Goal: Transaction & Acquisition: Purchase product/service

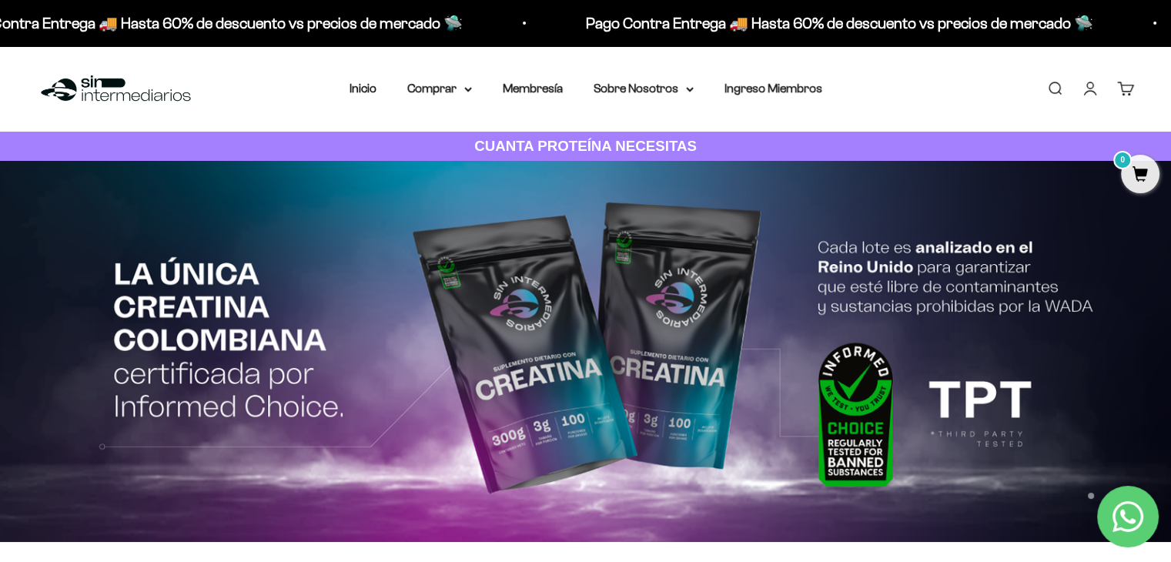
click at [1082, 82] on link "Iniciar sesión" at bounding box center [1090, 88] width 17 height 17
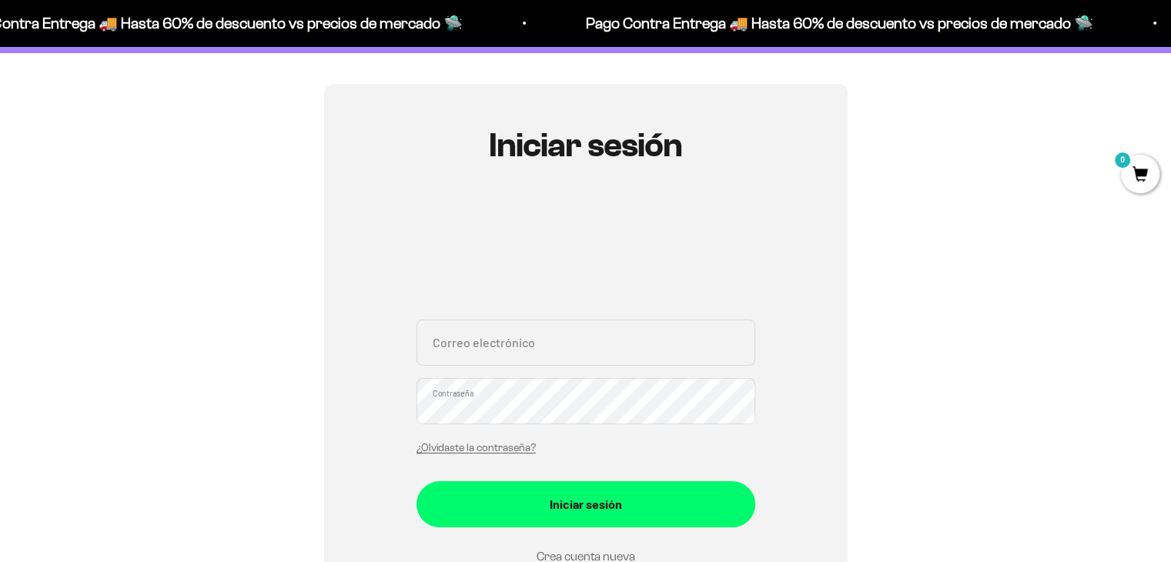
scroll to position [308, 0]
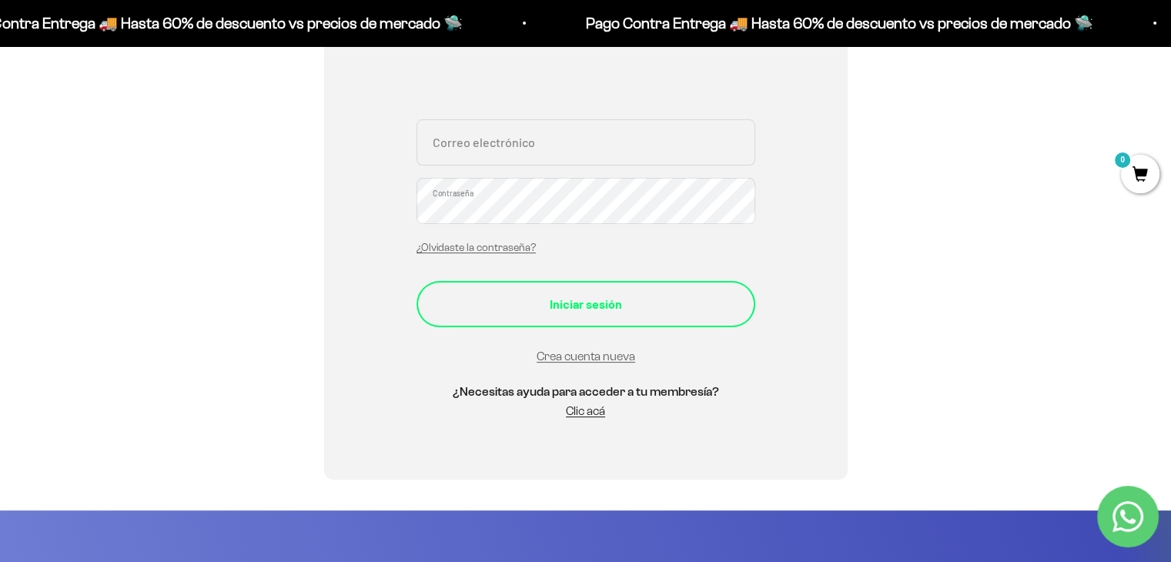
type input "[PERSON_NAME][EMAIL_ADDRESS][PERSON_NAME][PERSON_NAME][DOMAIN_NAME]"
click at [557, 306] on div "Iniciar sesión" at bounding box center [585, 304] width 277 height 20
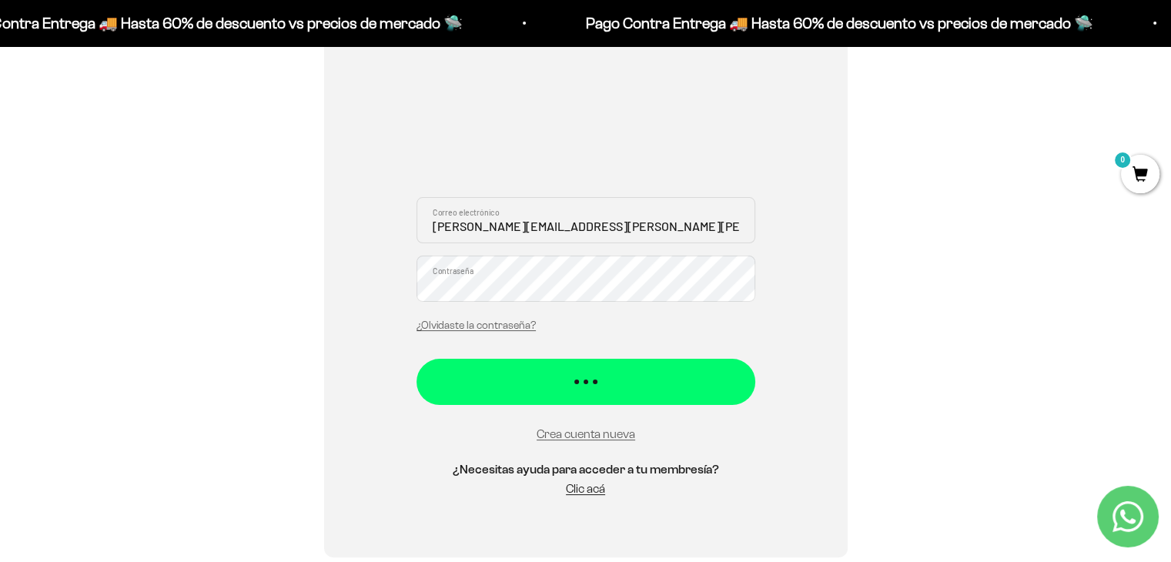
scroll to position [154, 0]
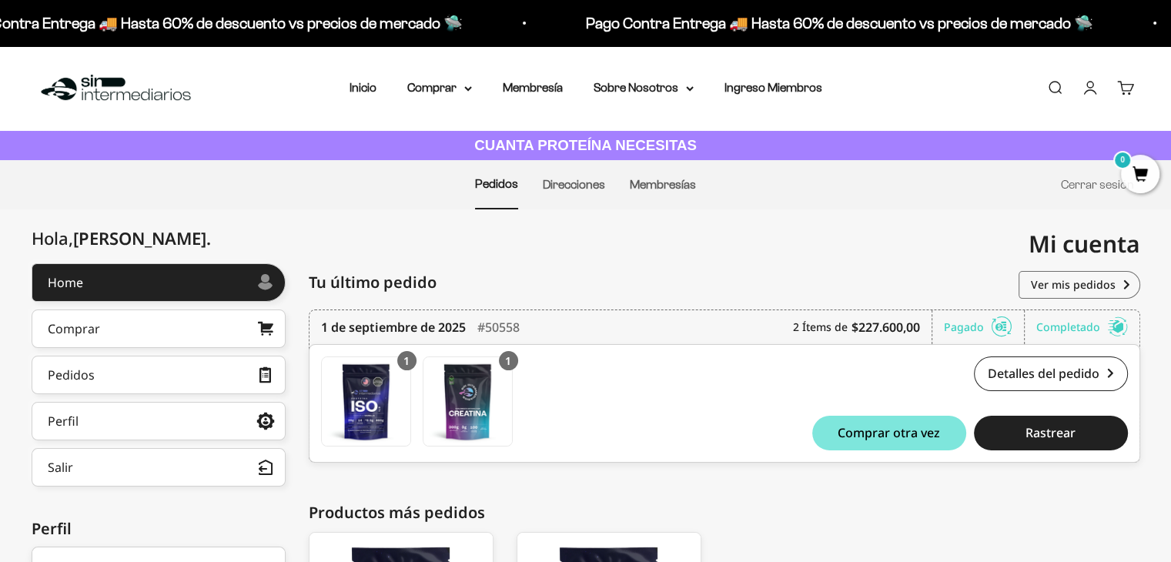
scroll to position [154, 0]
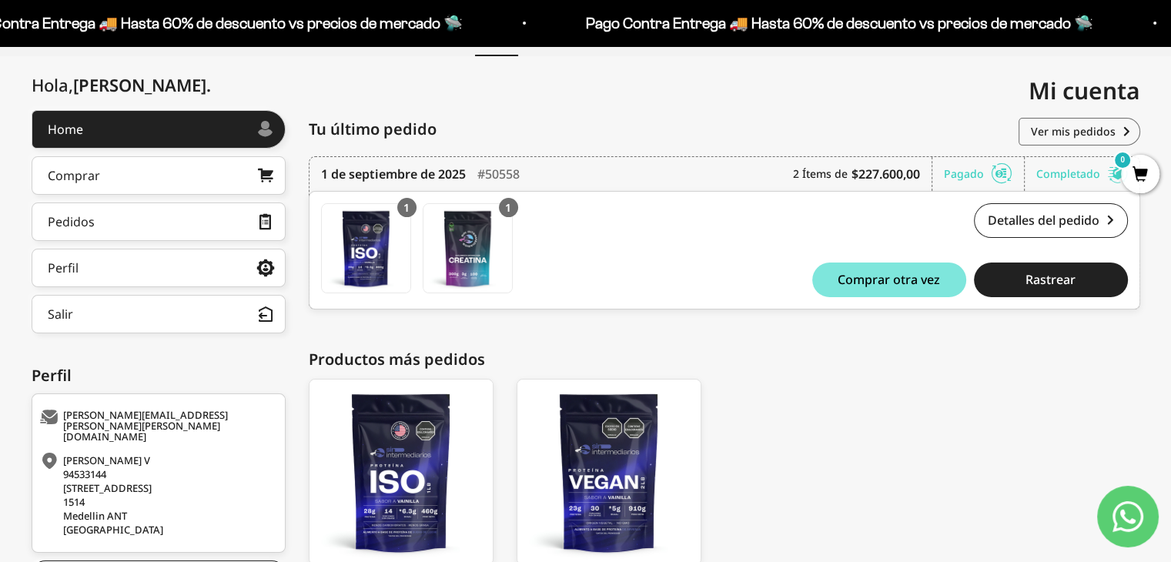
click at [512, 204] on div "1" at bounding box center [508, 207] width 19 height 19
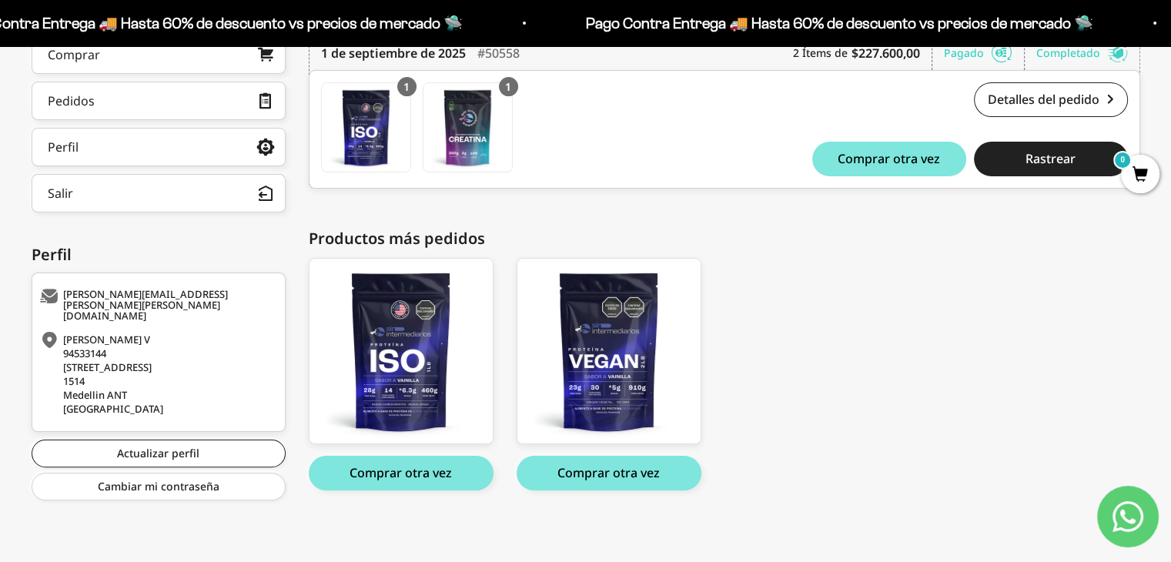
scroll to position [276, 0]
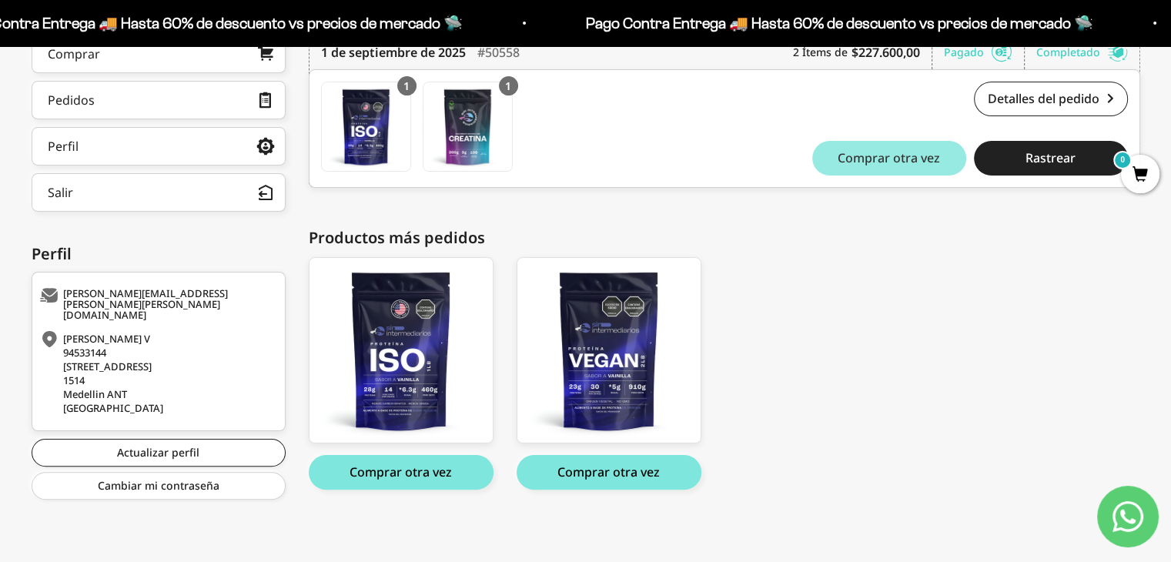
click at [888, 166] on button "Comprar otra vez" at bounding box center [889, 158] width 154 height 35
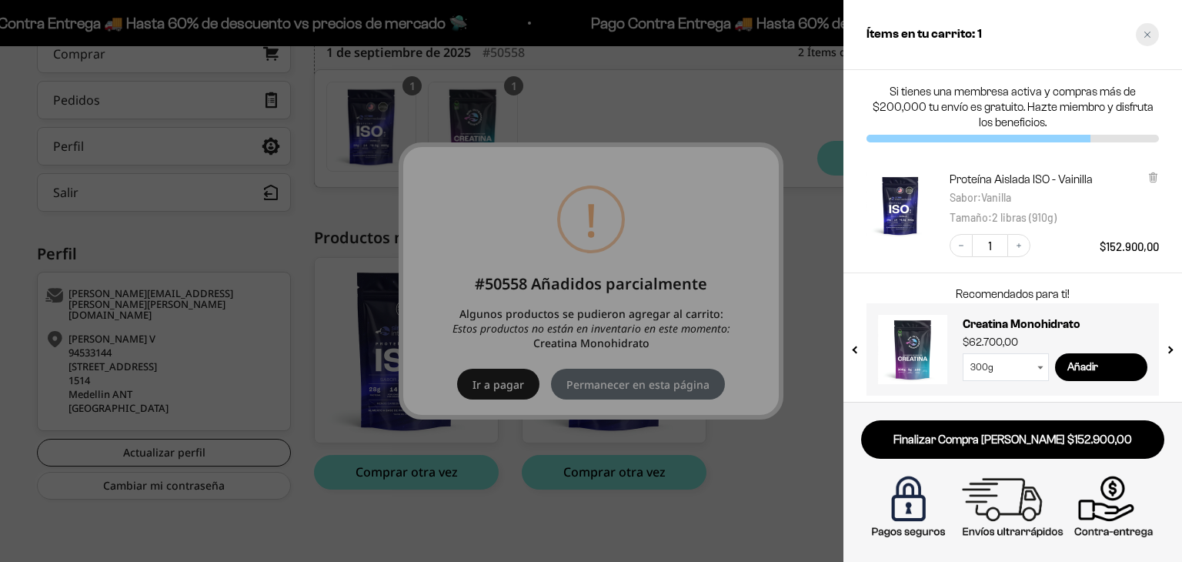
click at [1155, 38] on div "Close cart" at bounding box center [1147, 34] width 23 height 23
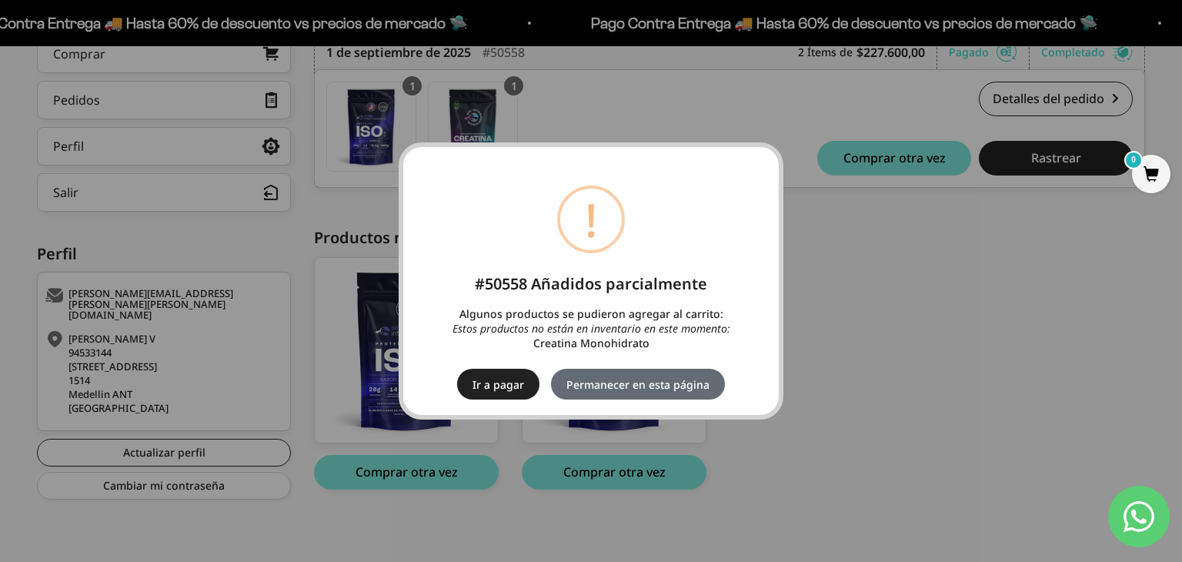
click at [602, 396] on button "Permanecer en esta página" at bounding box center [638, 384] width 174 height 31
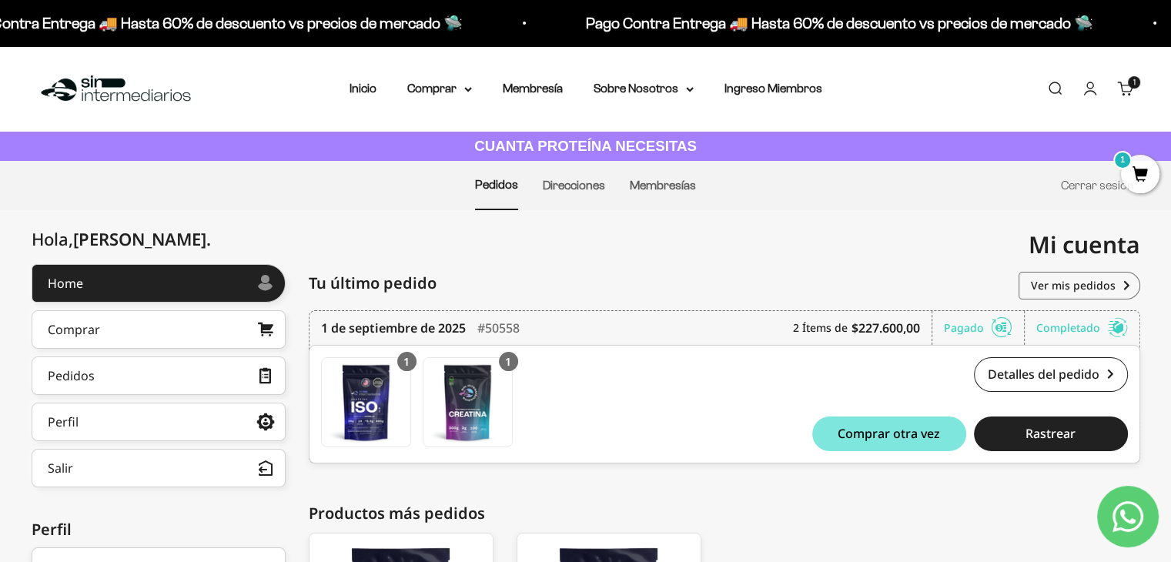
click at [1122, 80] on link "Carrito 1 artículo 1" at bounding box center [1125, 88] width 17 height 17
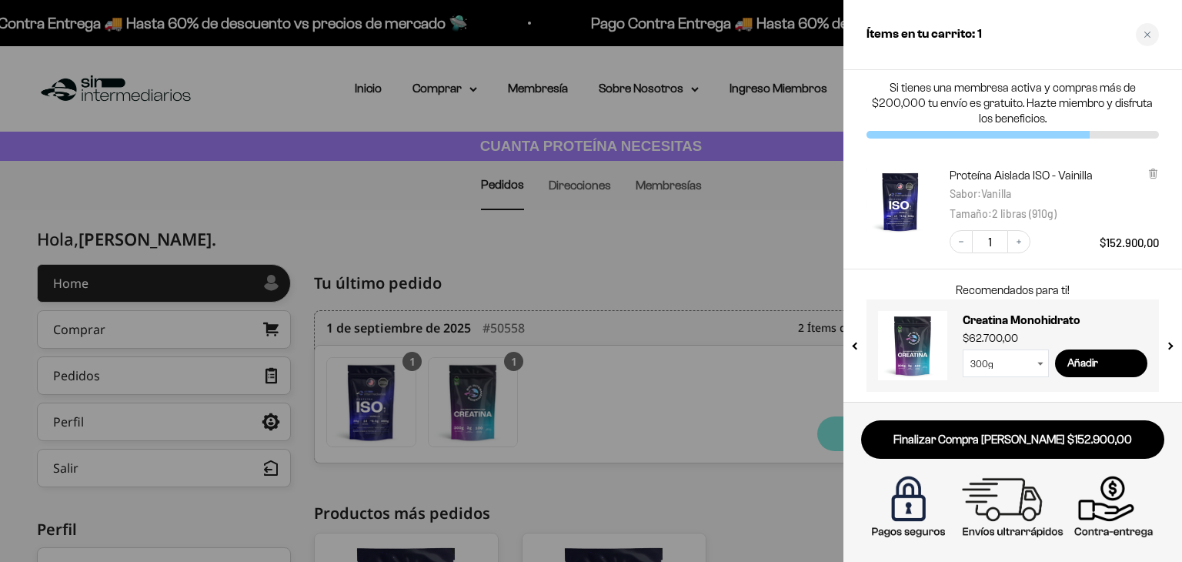
scroll to position [5, 0]
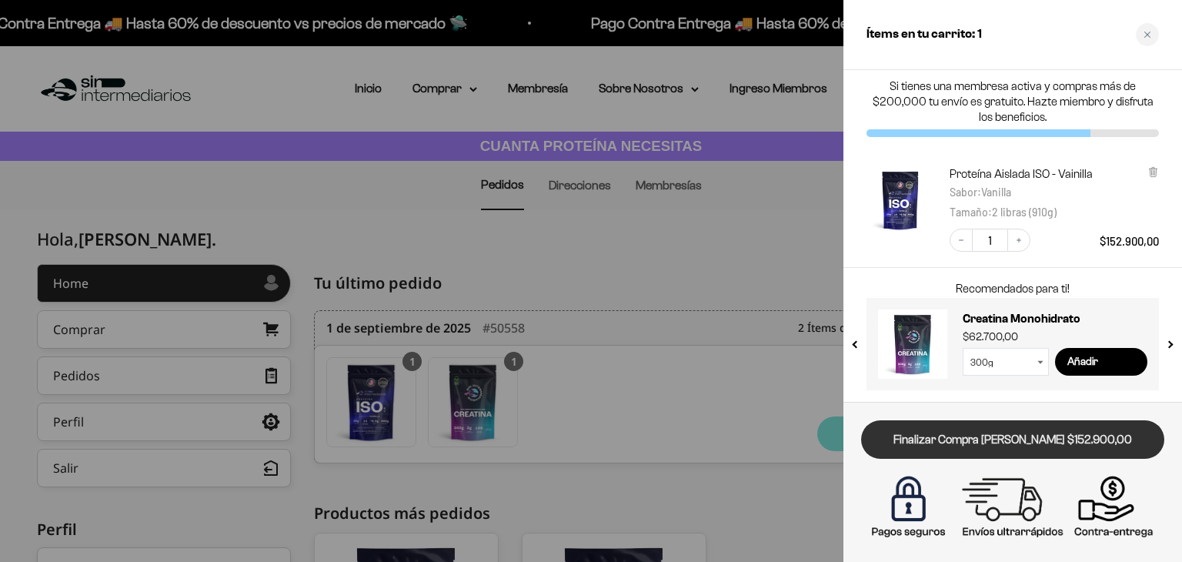
click at [973, 432] on link "Finalizar Compra Segura $152.900,00" at bounding box center [1012, 439] width 303 height 39
